Goal: Task Accomplishment & Management: Complete application form

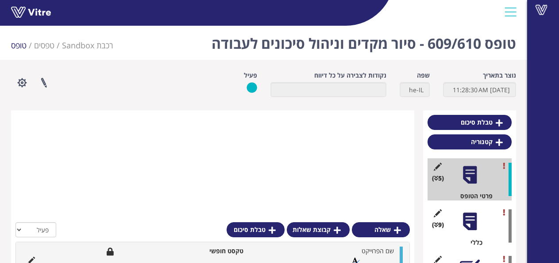
scroll to position [189, 0]
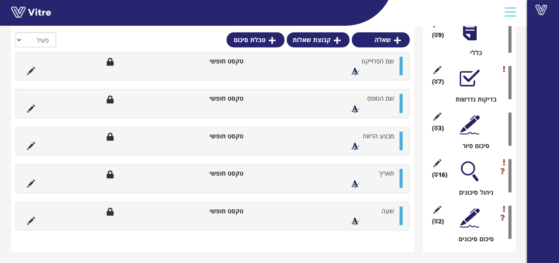
click at [471, 87] on div at bounding box center [470, 78] width 20 height 20
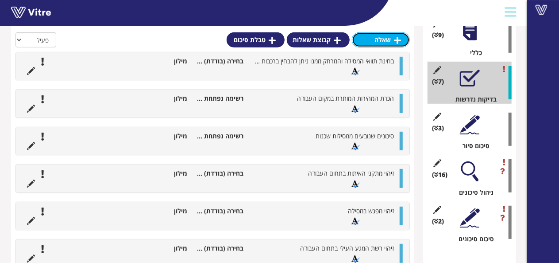
click at [402, 41] on link "שאלה" at bounding box center [381, 39] width 58 height 15
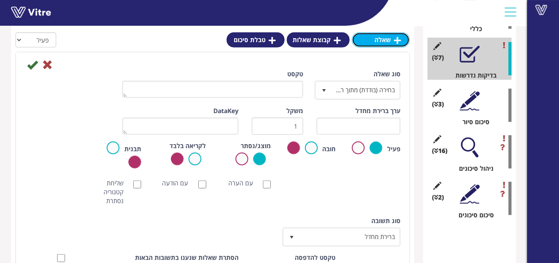
scroll to position [234, 0]
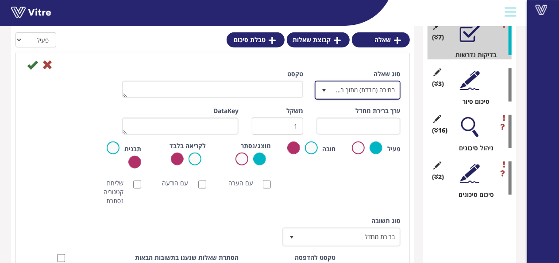
click at [344, 93] on span "בחירה (בודדת) מתוך רשימה" at bounding box center [366, 90] width 68 height 16
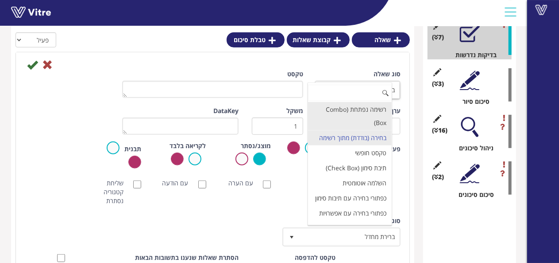
click at [352, 109] on li "רשימה נפתחת (Combo Box)" at bounding box center [350, 116] width 84 height 28
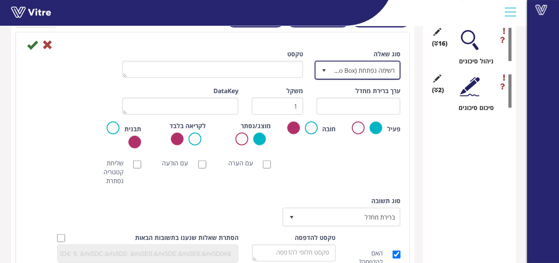
scroll to position [322, 0]
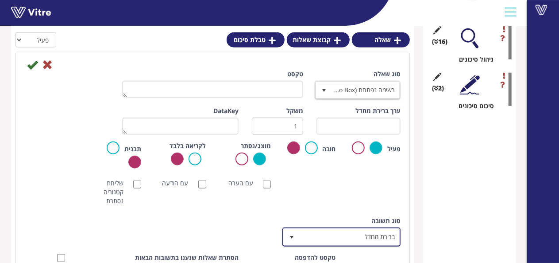
click at [364, 236] on span "ברירת מחדל" at bounding box center [349, 236] width 100 height 16
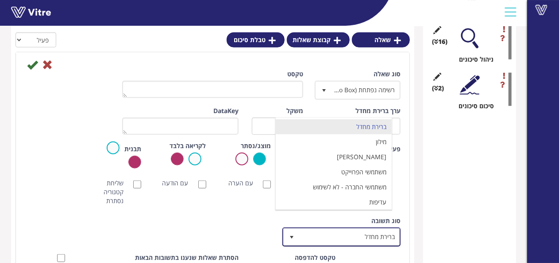
click at [364, 236] on span "ברירת מחדל" at bounding box center [349, 236] width 100 height 16
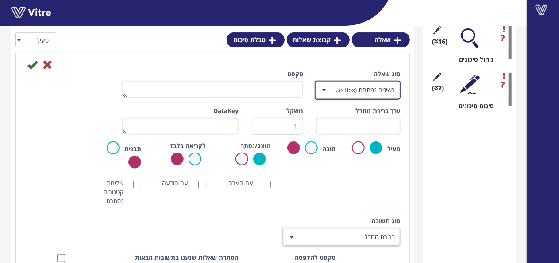
click at [354, 93] on span "רשימה נפתחת (Combo Box)" at bounding box center [366, 90] width 68 height 16
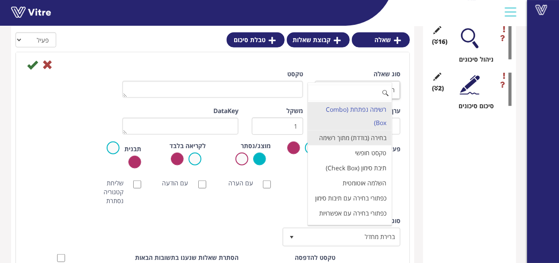
click at [361, 145] on li "בחירה (בודדת) מתוך רשימה" at bounding box center [350, 137] width 84 height 15
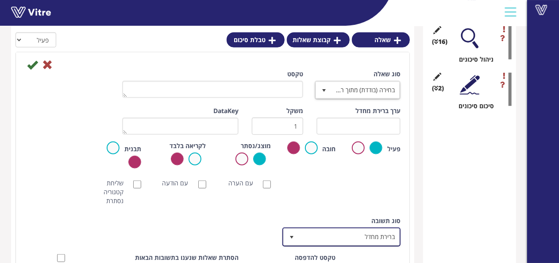
click at [367, 240] on span "ברירת מחדל" at bounding box center [349, 236] width 100 height 16
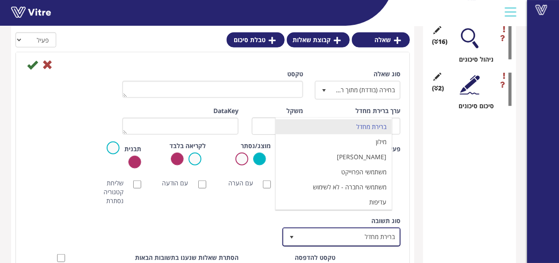
click at [367, 240] on span "ברירת מחדל" at bounding box center [349, 236] width 100 height 16
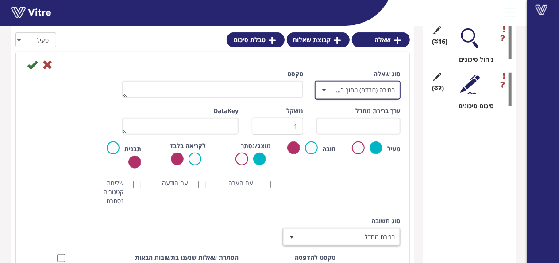
click at [363, 91] on span "בחירה (בודדת) מתוך רשימה" at bounding box center [366, 90] width 68 height 16
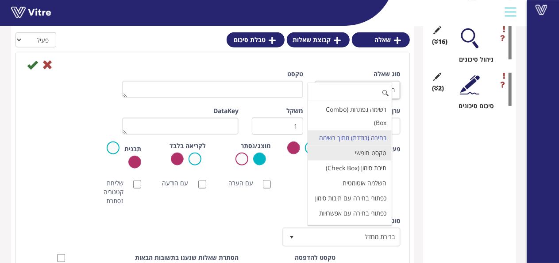
click at [359, 160] on li "טקסט חופשי" at bounding box center [350, 152] width 84 height 15
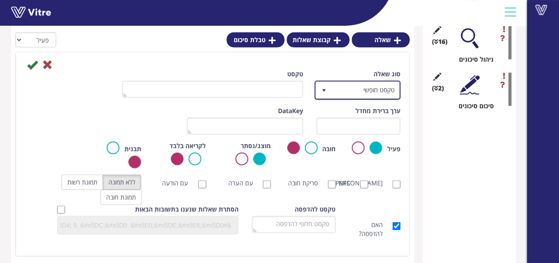
click at [369, 87] on span "טקסט חופשי" at bounding box center [366, 90] width 68 height 16
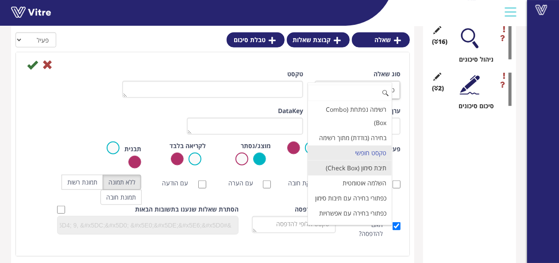
click at [381, 175] on li "תיבת סימון (Check Box)" at bounding box center [350, 167] width 84 height 15
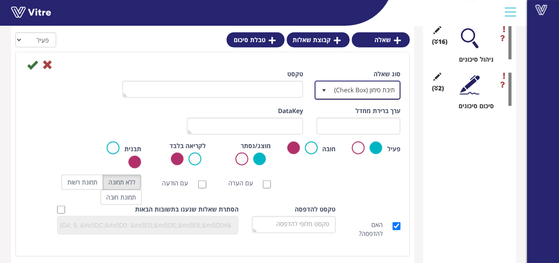
click at [349, 91] on span "תיבת סימון (Check Box)" at bounding box center [366, 90] width 68 height 16
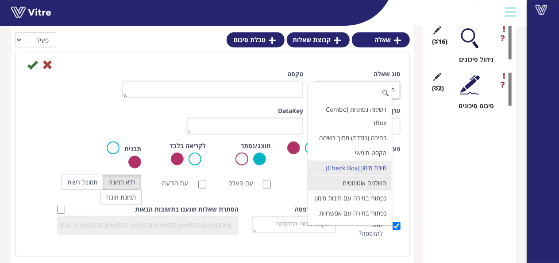
click at [353, 190] on li "השלמה אוטומטית" at bounding box center [350, 182] width 84 height 15
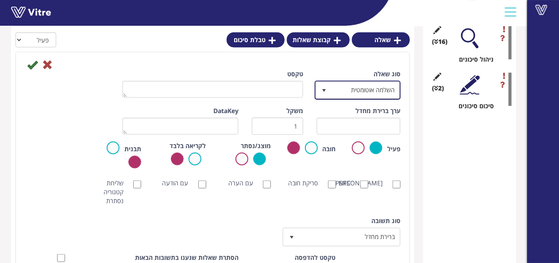
click at [366, 89] on span "השלמה אוטומטית" at bounding box center [366, 90] width 68 height 16
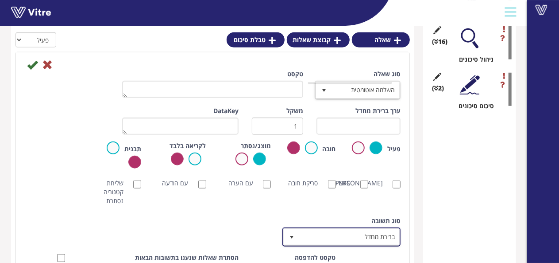
click at [324, 239] on span "ברירת מחדל" at bounding box center [349, 236] width 100 height 16
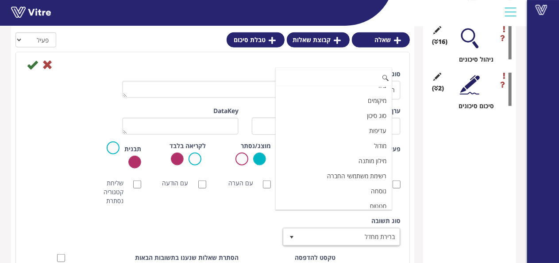
scroll to position [115, 0]
click at [202, 225] on div "סוג [PERSON_NAME] ברירת מחדל 0 סוג [PERSON_NAME] ברירת מחדל 0 מודול בחירה שאלה …" at bounding box center [212, 234] width 389 height 37
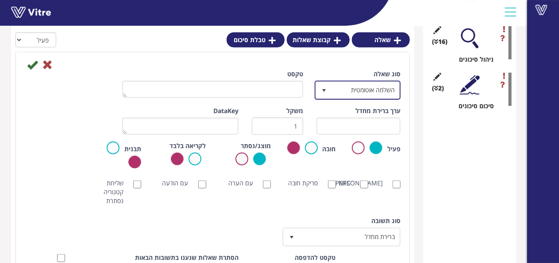
click at [391, 92] on span "השלמה אוטומטית" at bounding box center [366, 90] width 68 height 16
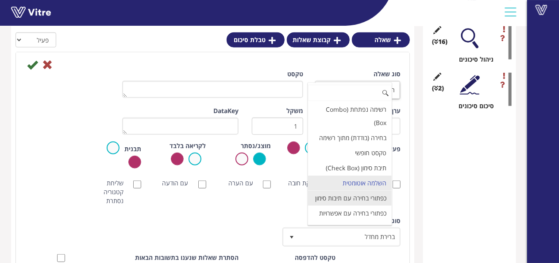
click at [350, 205] on li "כפתורי בחירה עם תיבות סימון" at bounding box center [350, 197] width 84 height 15
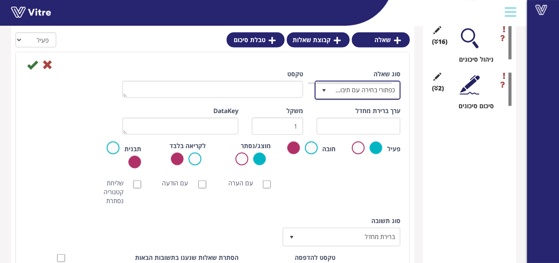
scroll to position [8, 0]
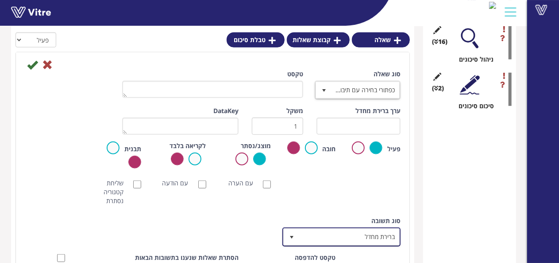
click at [362, 234] on span "ברירת מחדל" at bounding box center [349, 236] width 100 height 16
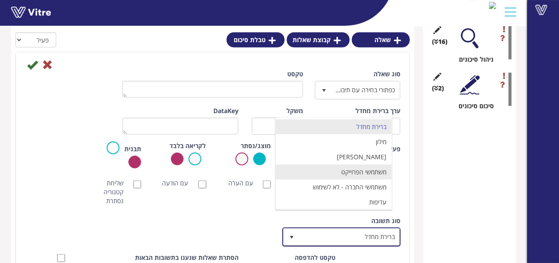
scroll to position [15, 0]
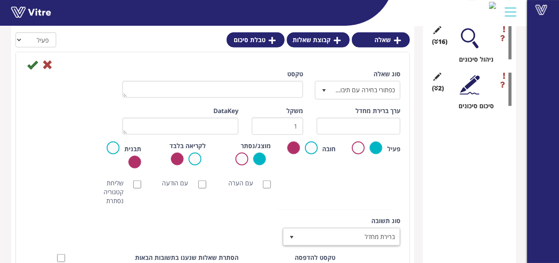
click at [256, 232] on div "סוג [PERSON_NAME] ברירת מחדל 0 סוג [PERSON_NAME] ברירת מחדל 0 מודול בחירה שאלה …" at bounding box center [212, 234] width 389 height 37
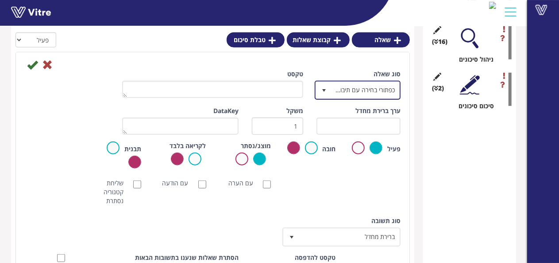
click at [383, 93] on span "כפתורי בחירה עם תיבות סימון" at bounding box center [366, 90] width 68 height 16
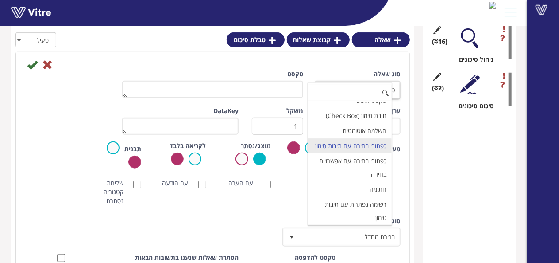
scroll to position [97, 0]
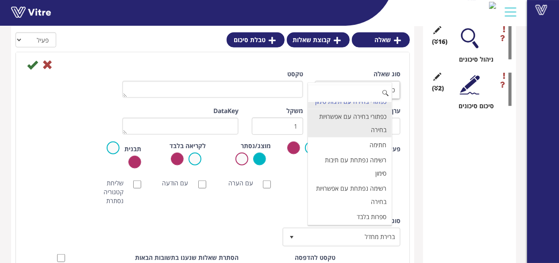
click at [362, 137] on li "כפתורי בחירה עם אפשרויות בחירה" at bounding box center [350, 123] width 84 height 28
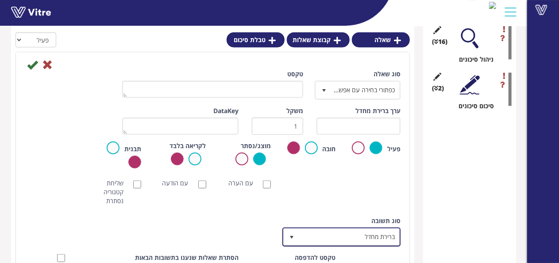
click at [368, 232] on span "ברירת מחדל" at bounding box center [349, 236] width 100 height 16
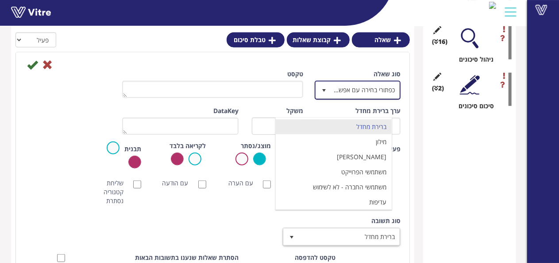
click at [391, 91] on span "כפתורי בחירה עם אפשרויות בחירה" at bounding box center [366, 90] width 68 height 16
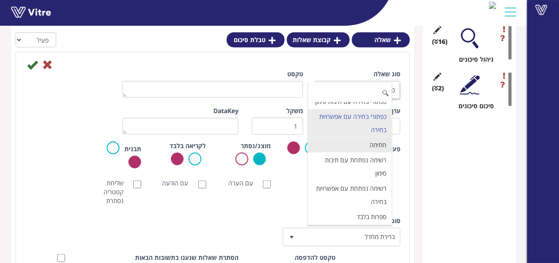
click at [374, 152] on li "חתימה" at bounding box center [350, 144] width 84 height 15
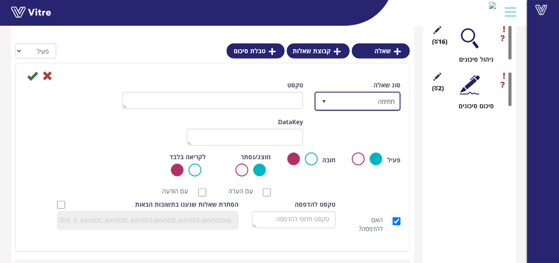
scroll to position [367, 0]
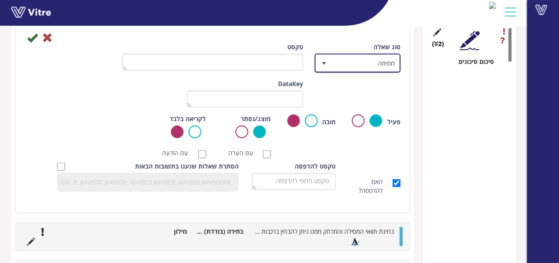
click at [357, 65] on span "חתימה" at bounding box center [366, 63] width 68 height 16
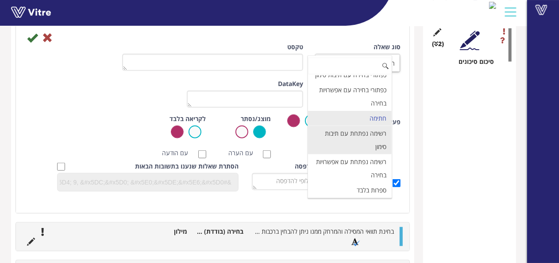
click at [363, 154] on li "רשימה נפתחת עם תיבות סימון" at bounding box center [350, 140] width 84 height 28
type input "1"
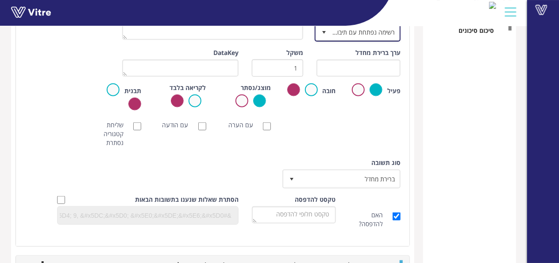
scroll to position [411, 0]
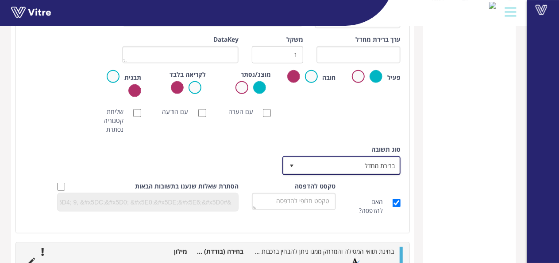
click at [363, 164] on span "ברירת מחדל" at bounding box center [349, 165] width 100 height 16
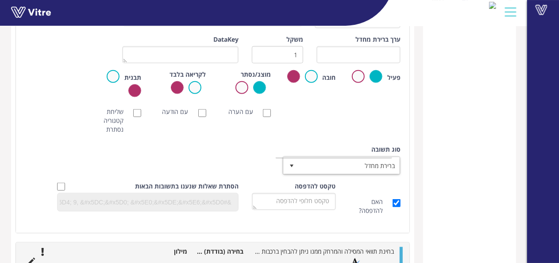
click at [363, 111] on div "[PERSON_NAME] NFC סריקת חובה עם הערה עם הודעה שליחת קטגוריה נסתרת ללא תמונה תמו…" at bounding box center [212, 120] width 389 height 35
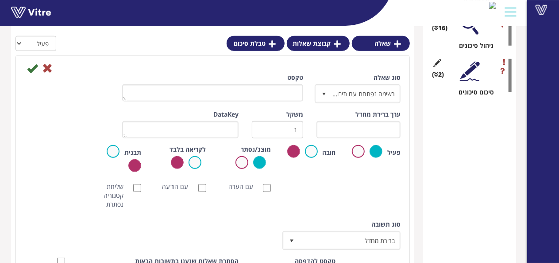
scroll to position [322, 0]
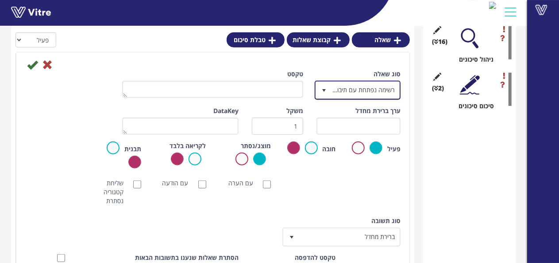
click at [364, 92] on span "רשימה נפתחת עם תיבות סימון" at bounding box center [366, 90] width 68 height 16
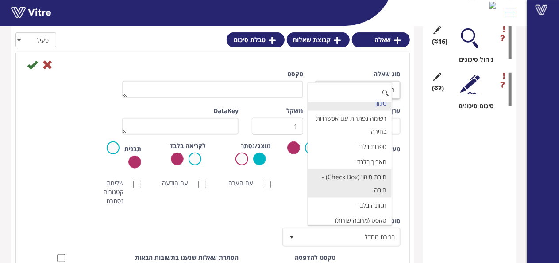
scroll to position [185, 0]
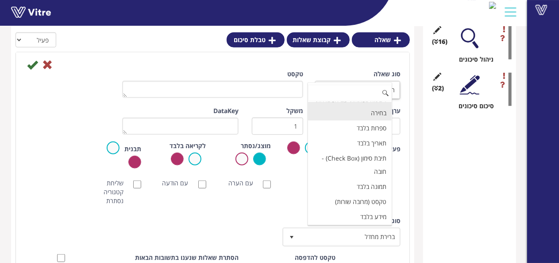
click at [363, 120] on li "רשימה נפתחת עם אפשרויות בחירה" at bounding box center [350, 106] width 84 height 28
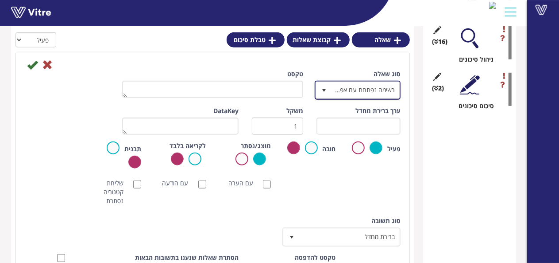
click at [364, 94] on span "רשימה נפתחת עם אפשרויות בחירה" at bounding box center [366, 90] width 68 height 16
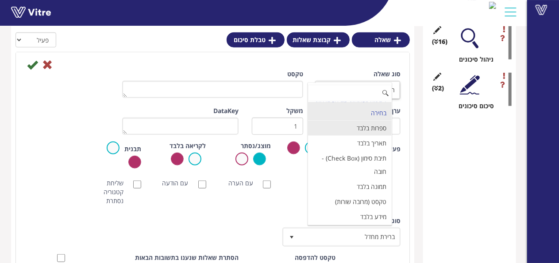
click at [371, 135] on li "ספרות בלבד" at bounding box center [350, 127] width 84 height 15
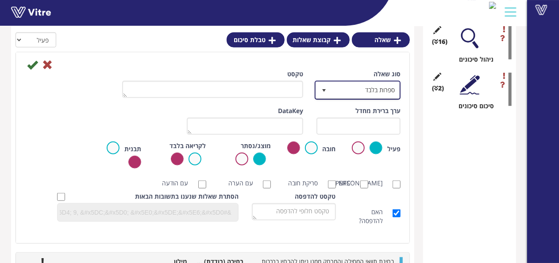
click at [360, 89] on span "ספרות בלבד" at bounding box center [366, 90] width 68 height 16
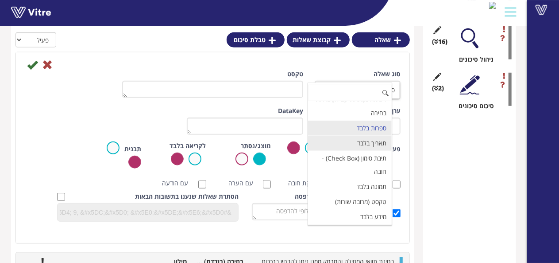
click at [367, 151] on li "תאריך בלבד" at bounding box center [350, 142] width 84 height 15
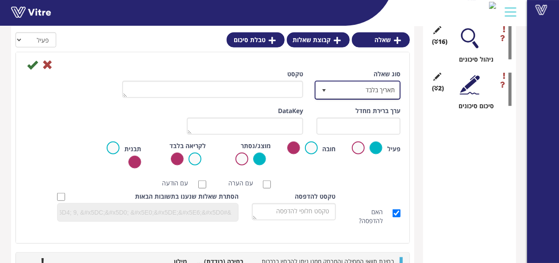
click at [353, 92] on span "תאריך בלבד" at bounding box center [366, 90] width 68 height 16
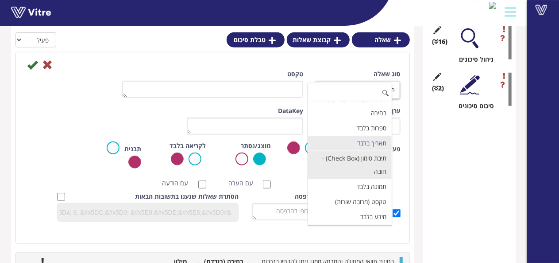
click at [369, 178] on li "תיבת סימון (Check Box) - חובה" at bounding box center [350, 165] width 84 height 28
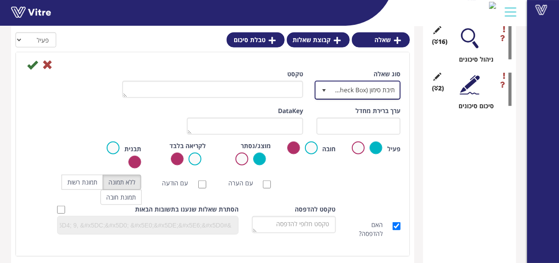
click at [350, 90] on span "תיבת סימון (Check Box) - חובה" at bounding box center [366, 90] width 68 height 16
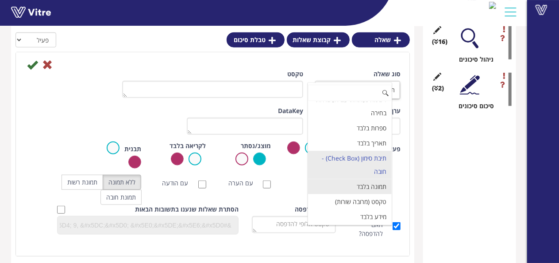
click at [355, 194] on li "תמונה בלבד" at bounding box center [350, 186] width 84 height 15
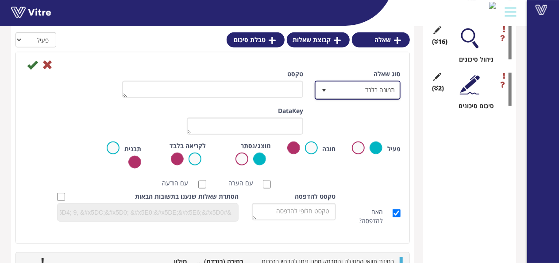
click at [365, 91] on span "תמונה בלבד" at bounding box center [366, 90] width 68 height 16
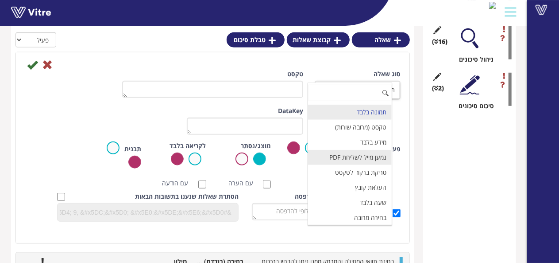
scroll to position [274, 0]
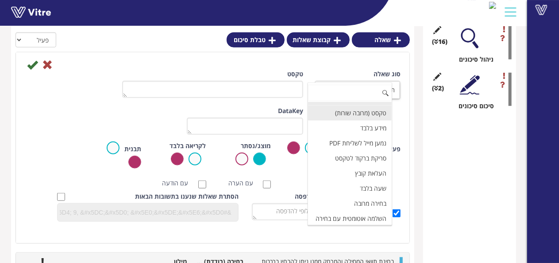
click at [362, 120] on li "טקסט (מרובה שורות)" at bounding box center [350, 112] width 84 height 15
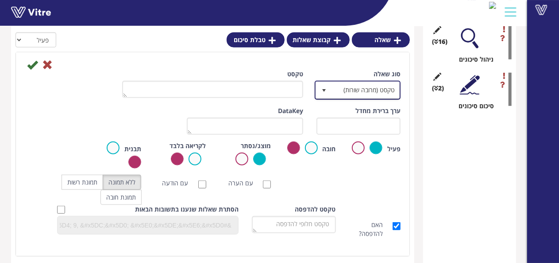
click at [364, 86] on span "טקסט (מרובה שורות)" at bounding box center [366, 90] width 68 height 16
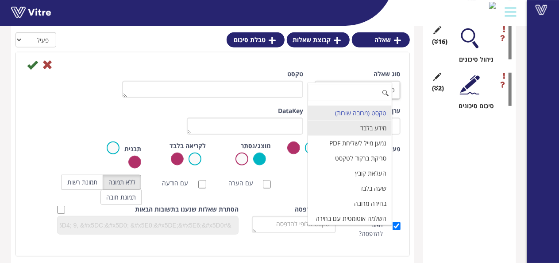
click at [367, 135] on li "מידע בלבד" at bounding box center [350, 127] width 84 height 15
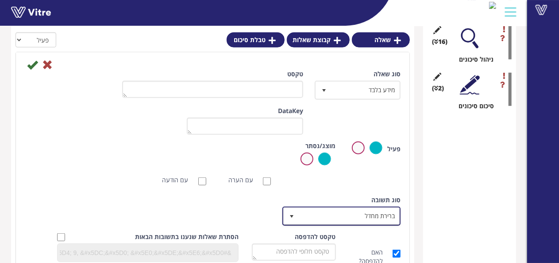
click at [369, 211] on span "ברירת מחדל" at bounding box center [349, 216] width 100 height 16
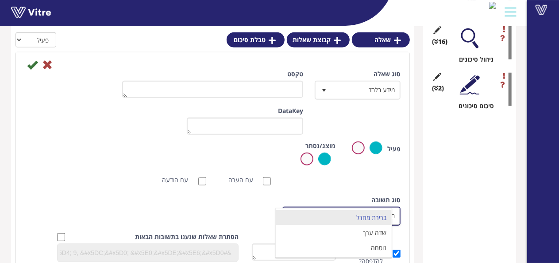
scroll to position [367, 0]
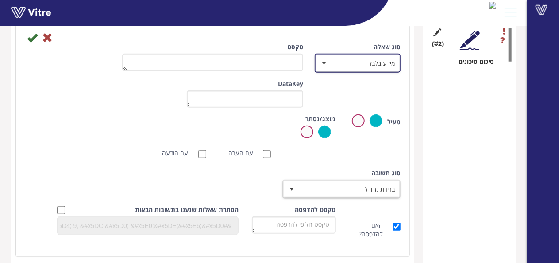
click at [363, 68] on span "מידע בלבד" at bounding box center [366, 63] width 68 height 16
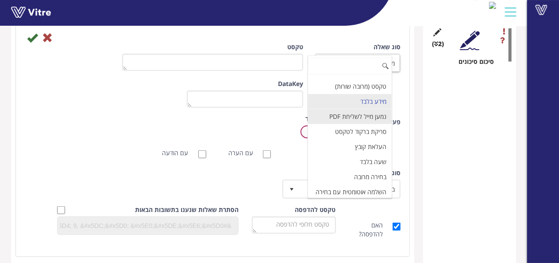
click at [363, 124] on li "נמען מייל לשליחת PDF" at bounding box center [350, 116] width 84 height 15
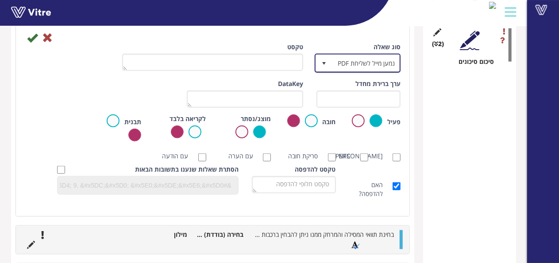
click at [365, 60] on span "נמען מייל לשליחת PDF" at bounding box center [366, 63] width 68 height 16
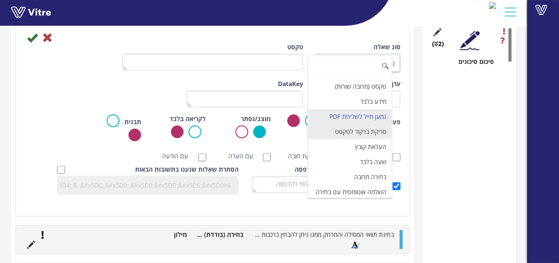
click at [372, 139] on li "סריקת ברקוד לטקסט" at bounding box center [350, 131] width 84 height 15
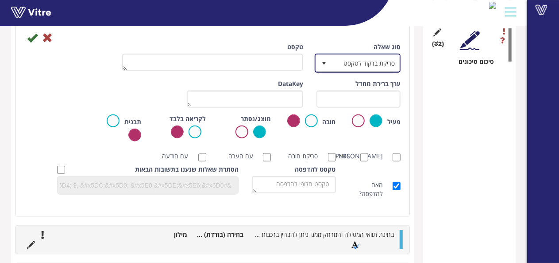
click at [370, 65] on span "סריקת ברקוד לטקסט" at bounding box center [366, 63] width 68 height 16
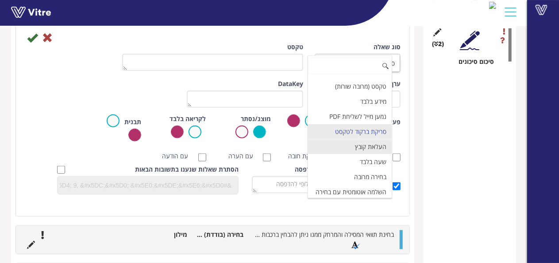
click at [366, 154] on li "העלאת קובץ" at bounding box center [350, 146] width 84 height 15
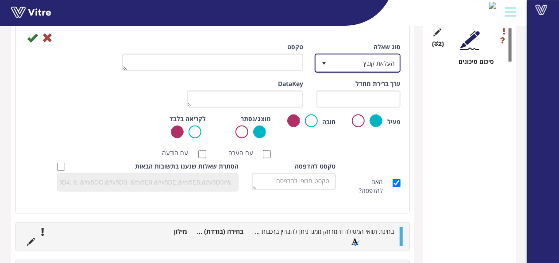
click at [376, 60] on span "העלאת קובץ" at bounding box center [366, 63] width 68 height 16
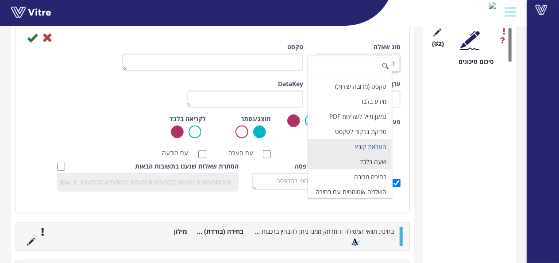
click at [373, 169] on li "שעה בלבד" at bounding box center [350, 161] width 84 height 15
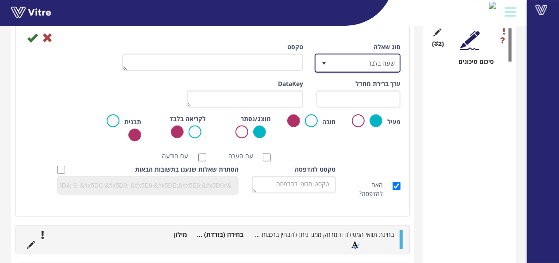
click at [371, 62] on span "שעה בלבד" at bounding box center [366, 63] width 68 height 16
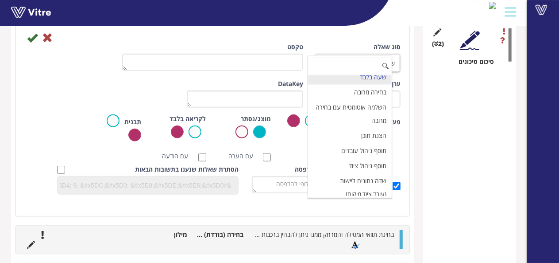
scroll to position [362, 0]
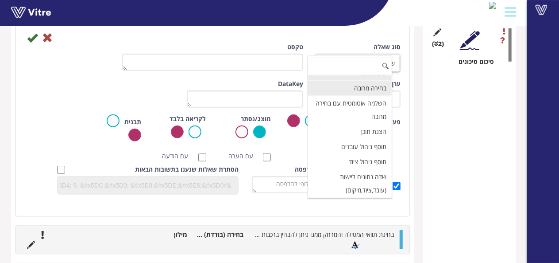
click at [365, 96] on li "בחירה מרובה" at bounding box center [350, 88] width 84 height 15
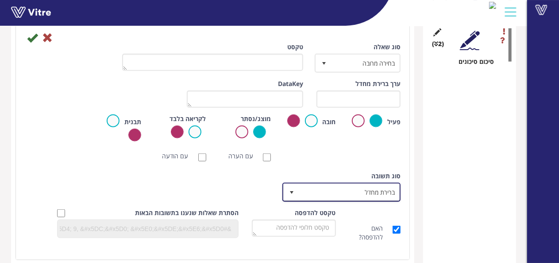
click at [361, 191] on span "ברירת מחדל" at bounding box center [349, 192] width 100 height 16
click at [408, 148] on div "סוג שאלה בחירה מרובה 32 טקסט ערך ברירת מחדל משקל DataKey פעיל חובה מוצג/נסתר לק…" at bounding box center [213, 142] width 394 height 234
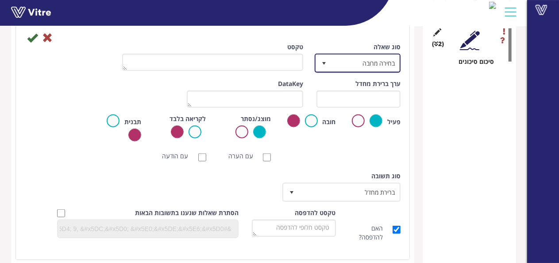
click at [383, 65] on span "בחירה מרובה" at bounding box center [366, 63] width 68 height 16
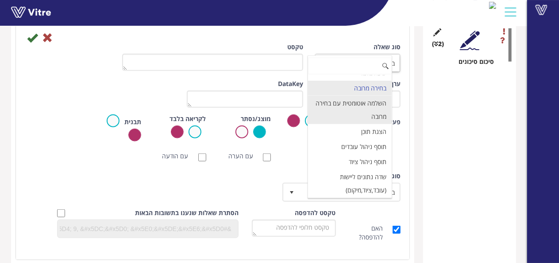
click at [359, 124] on li "השלמה אוטומטית עם בחירה מרובה" at bounding box center [350, 110] width 84 height 28
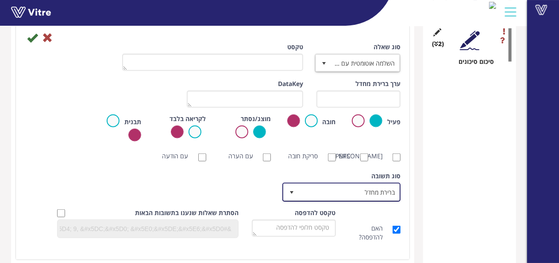
click at [367, 198] on span "ברירת מחדל" at bounding box center [349, 192] width 100 height 16
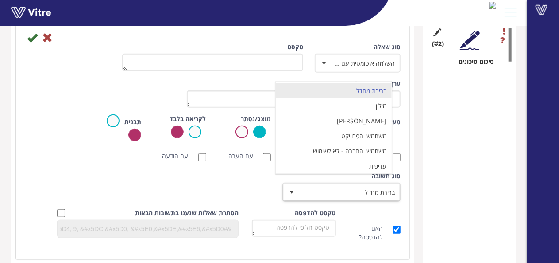
click at [409, 172] on div "סוג שאלה השלמה אוטומטית עם בחירה מרובה 37 טקסט ערך ברירת מחדל משקל DataKey פעיל…" at bounding box center [213, 142] width 394 height 234
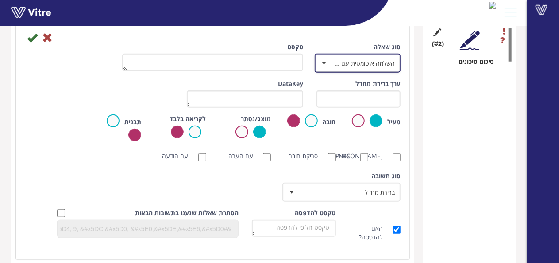
click at [393, 69] on span "השלמה אוטומטית עם בחירה מרובה" at bounding box center [366, 63] width 68 height 16
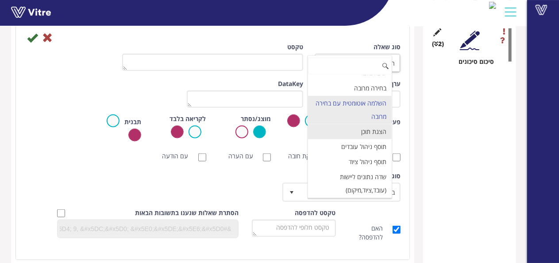
click at [358, 139] on li "הצגת תוכן" at bounding box center [350, 131] width 84 height 15
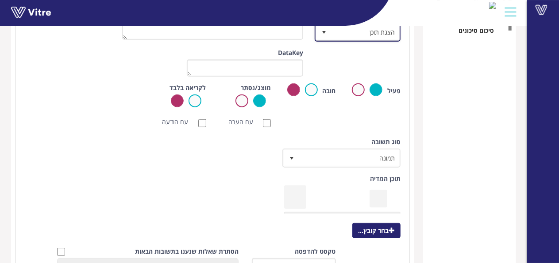
scroll to position [411, 0]
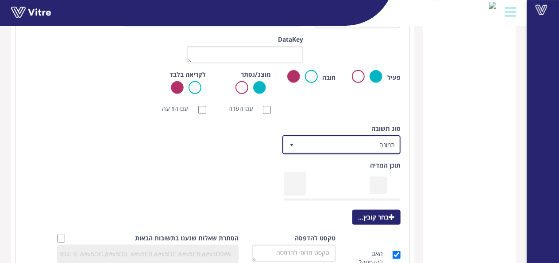
click at [352, 148] on span "תמונה" at bounding box center [349, 144] width 100 height 16
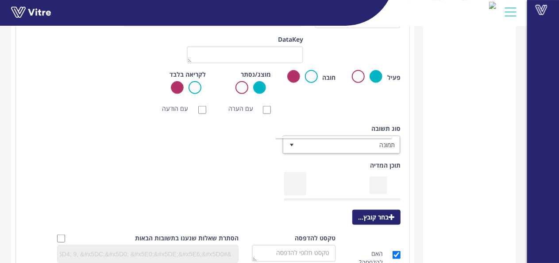
click at [364, 112] on div "[PERSON_NAME] NFC סריקת חובה עם הערה עם הודעה שליחת קטגוריה נסתרת ללא תמונה תמו…" at bounding box center [212, 109] width 389 height 18
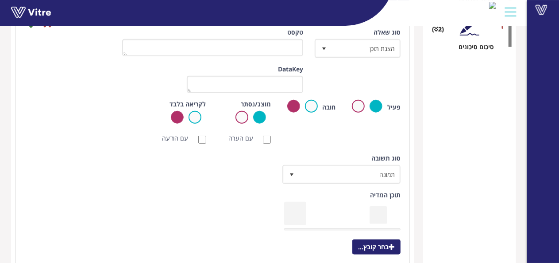
scroll to position [322, 0]
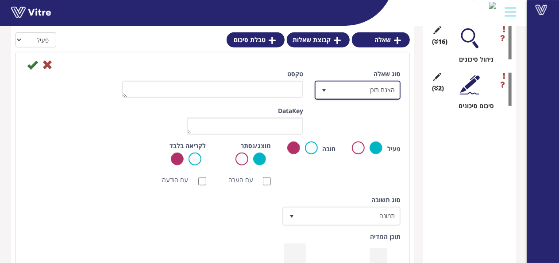
click at [358, 92] on span "הצגת תוכן" at bounding box center [366, 90] width 68 height 16
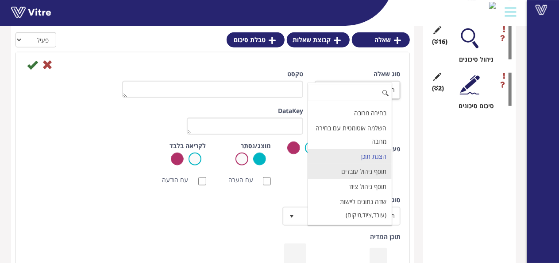
scroll to position [383, 0]
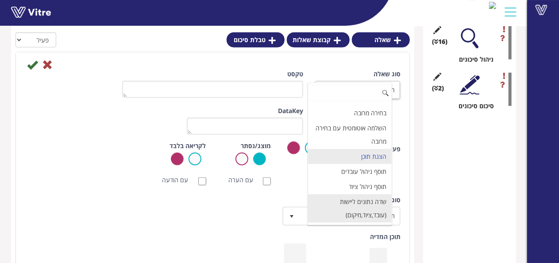
click at [359, 201] on li "שדה נתונים ליישות (עובד,ציוד,מיקום)" at bounding box center [350, 208] width 84 height 28
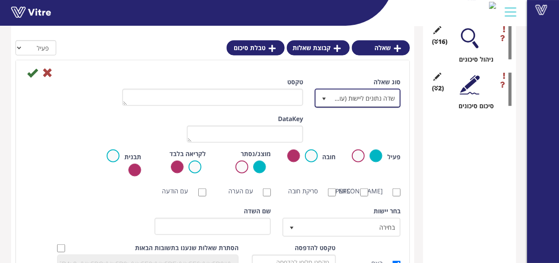
scroll to position [367, 0]
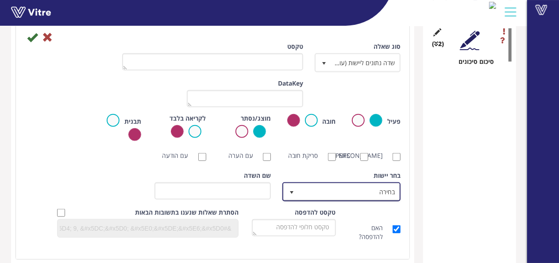
click at [358, 199] on span "בחירה" at bounding box center [349, 191] width 100 height 16
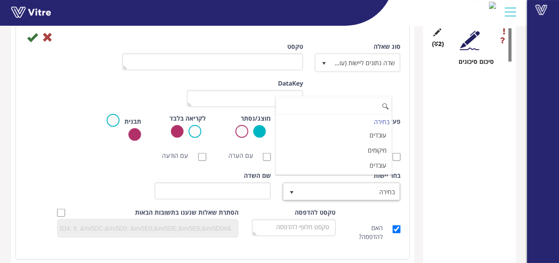
click at [468, 170] on div "טבלת סיכום קטגוריה (5 ) פרטי הטופס (9 ) כללי (7 ) בדיקות נדרשות (3 ) סיכום סיור…" at bounding box center [469, 139] width 93 height 791
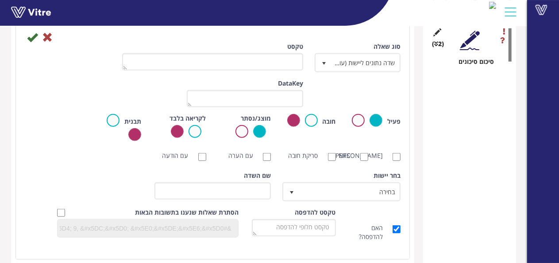
scroll to position [322, 0]
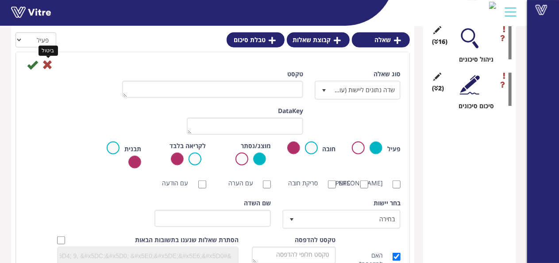
click at [50, 63] on icon at bounding box center [47, 64] width 11 height 11
